Goal: Information Seeking & Learning: Learn about a topic

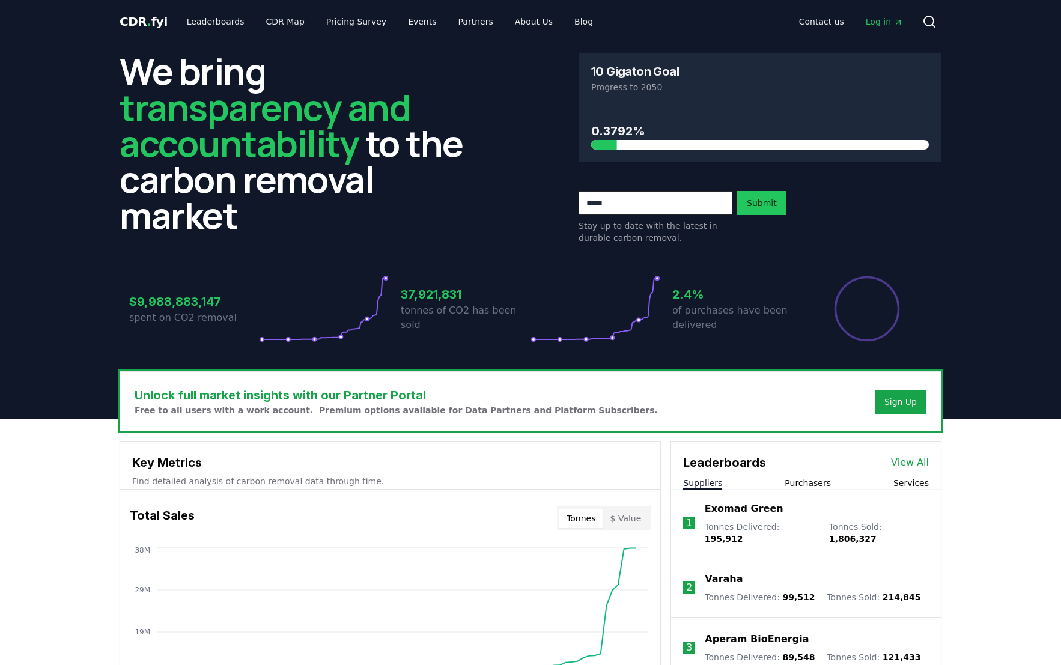
scroll to position [896, 0]
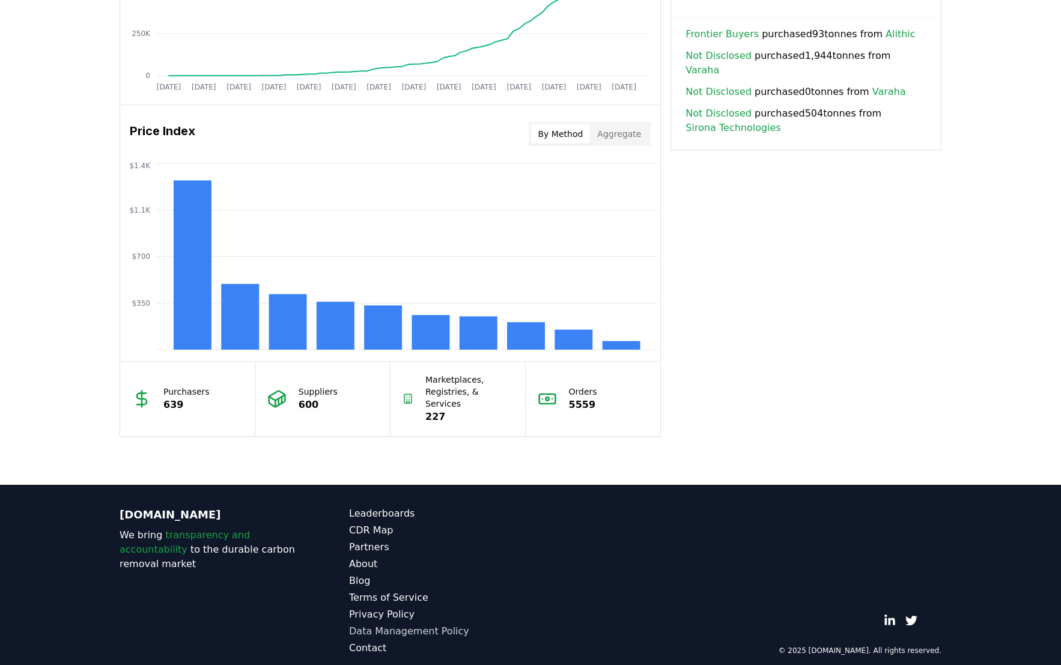
click at [373, 624] on link "Data Management Policy" at bounding box center [439, 631] width 181 height 14
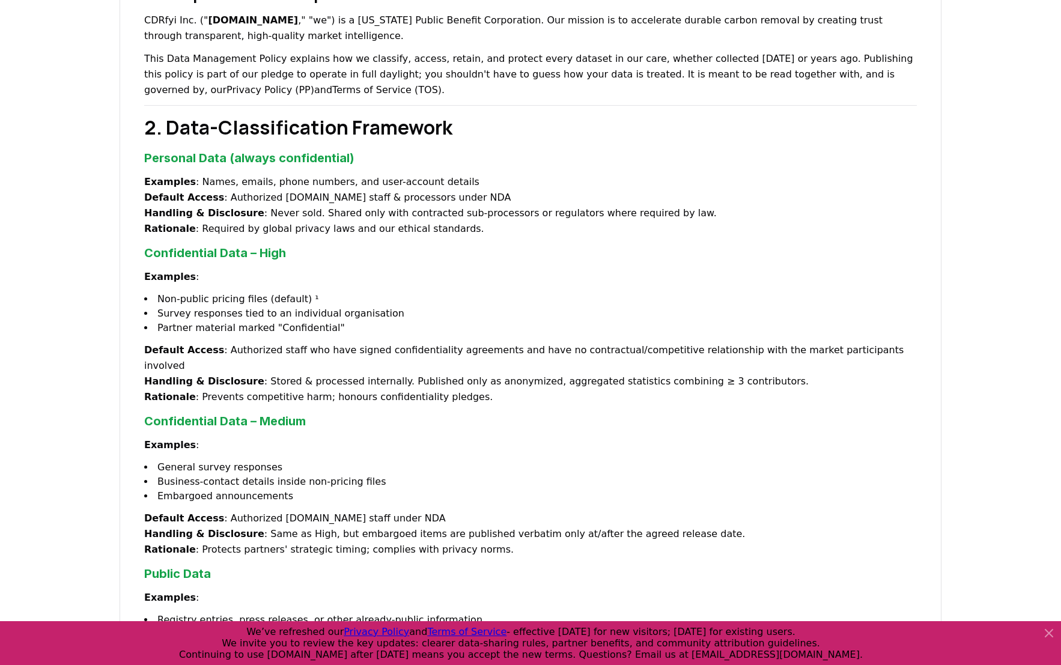
scroll to position [419, 0]
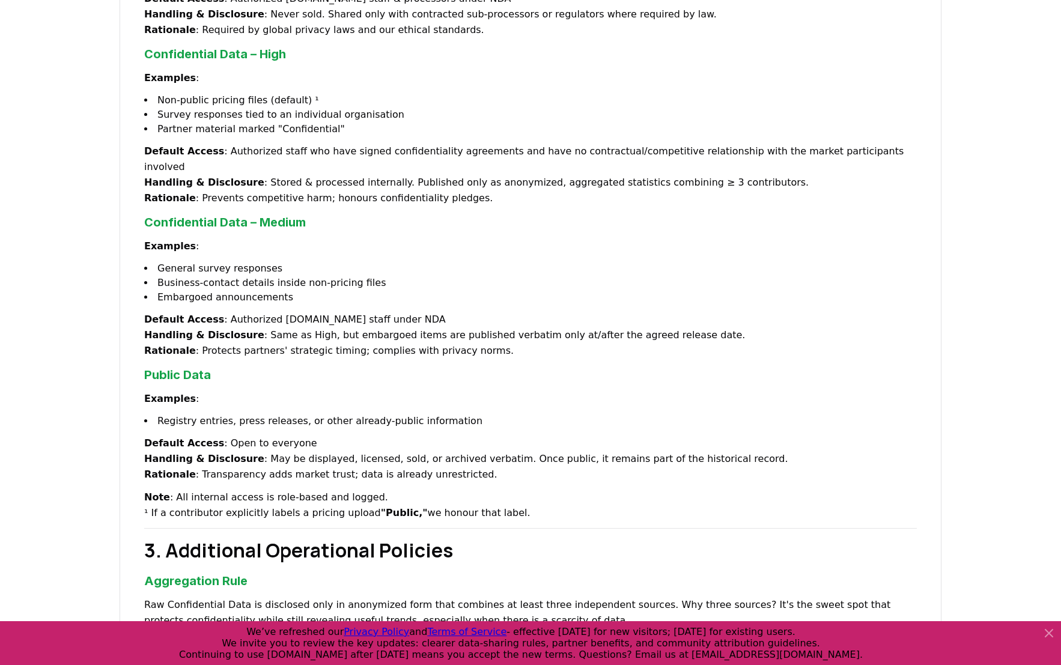
click at [853, 261] on li "General survey responses" at bounding box center [530, 268] width 772 height 14
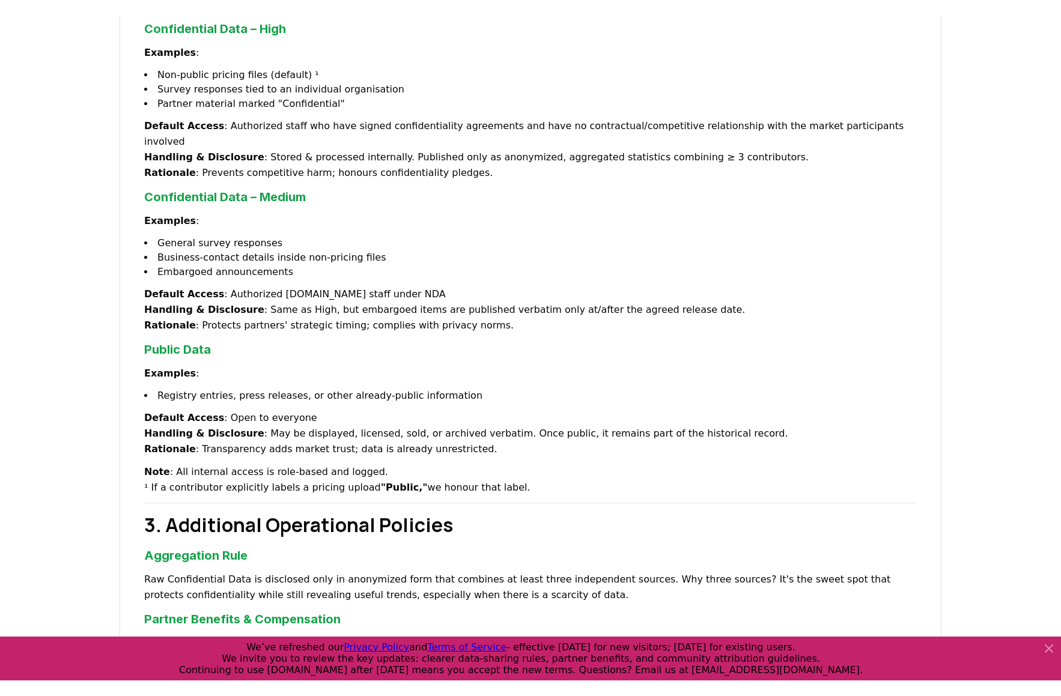
scroll to position [461, 0]
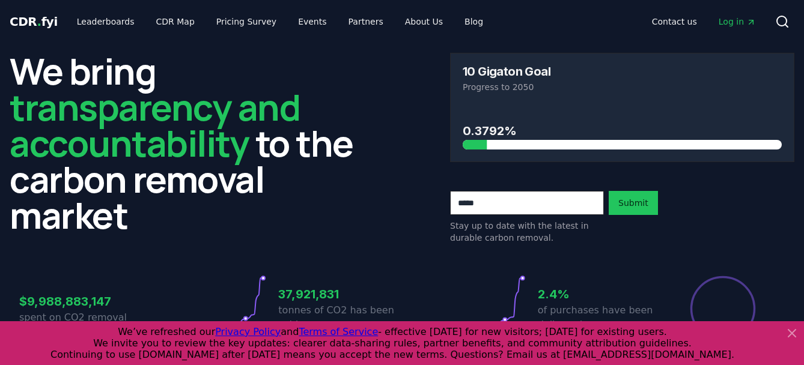
click at [789, 333] on icon at bounding box center [791, 333] width 7 height 7
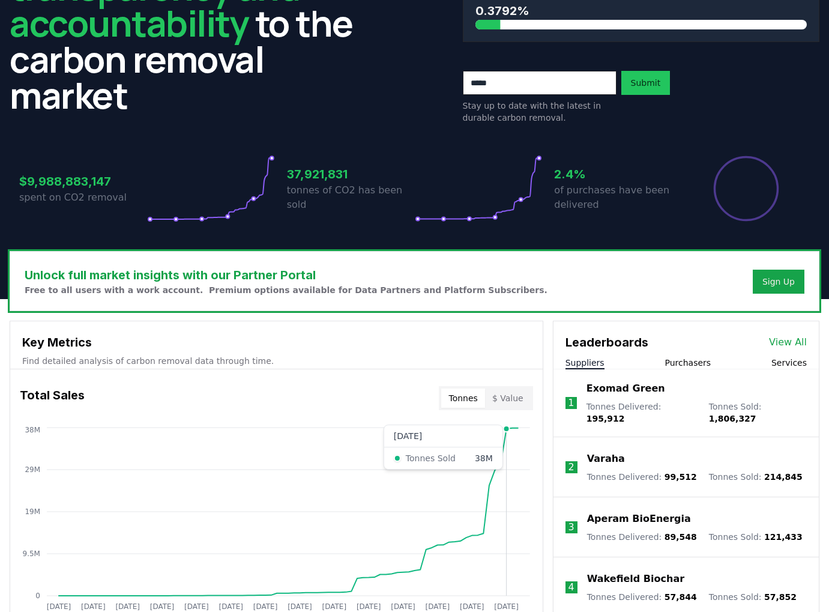
scroll to position [142, 0]
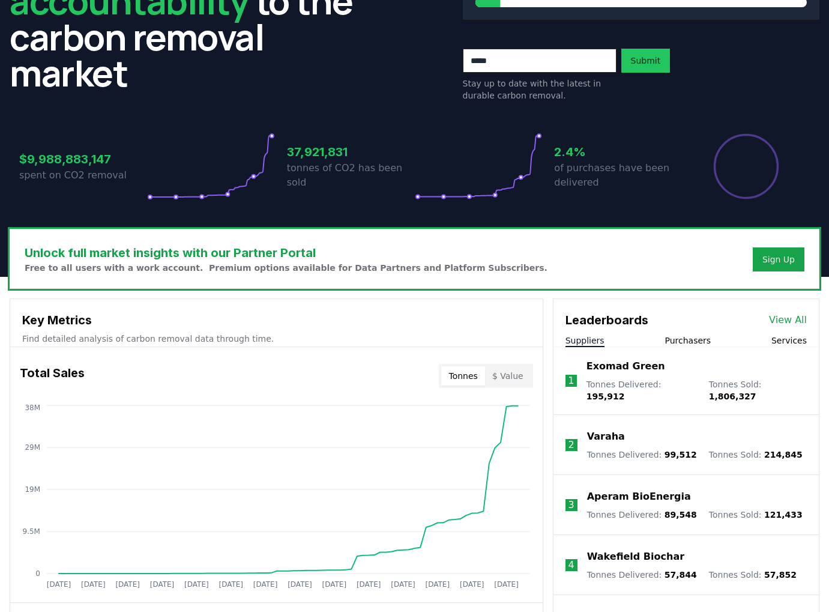
click at [785, 318] on link "View All" at bounding box center [788, 320] width 38 height 14
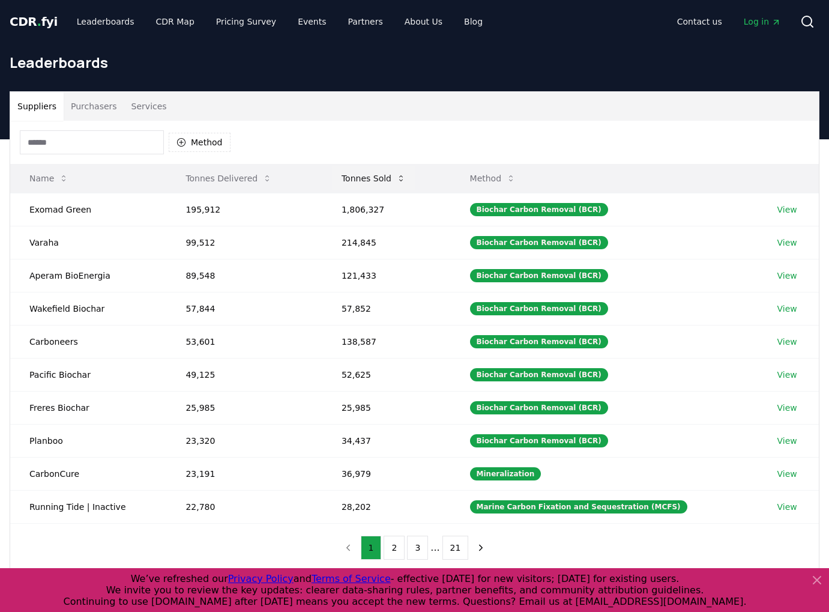
click at [360, 180] on button "Tonnes Sold" at bounding box center [373, 178] width 83 height 24
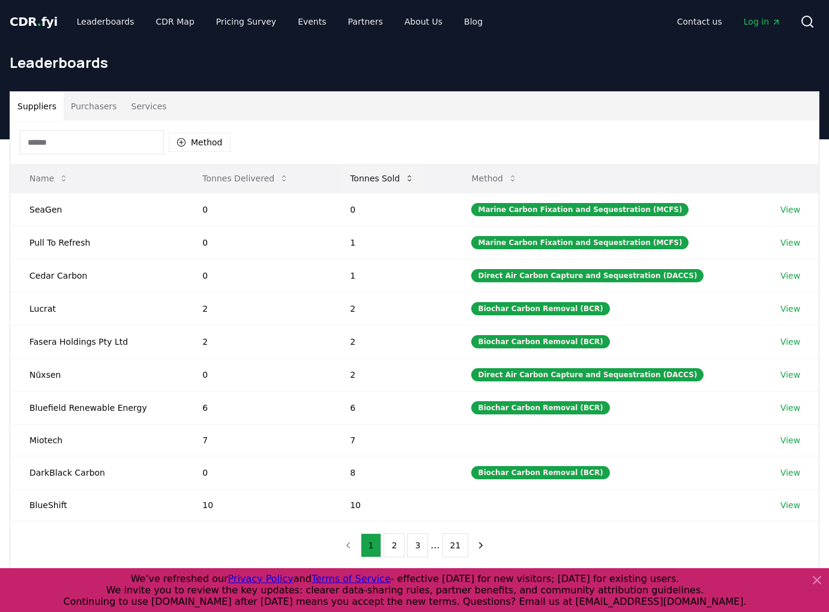
click at [360, 180] on button "Tonnes Sold" at bounding box center [382, 178] width 83 height 24
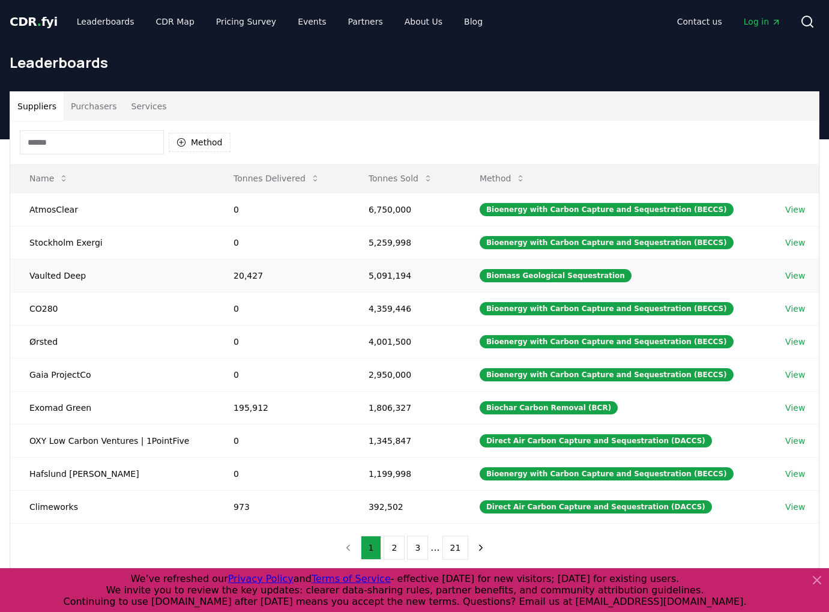
click at [789, 273] on link "View" at bounding box center [796, 276] width 20 height 12
